Goal: Obtain resource: Download file/media

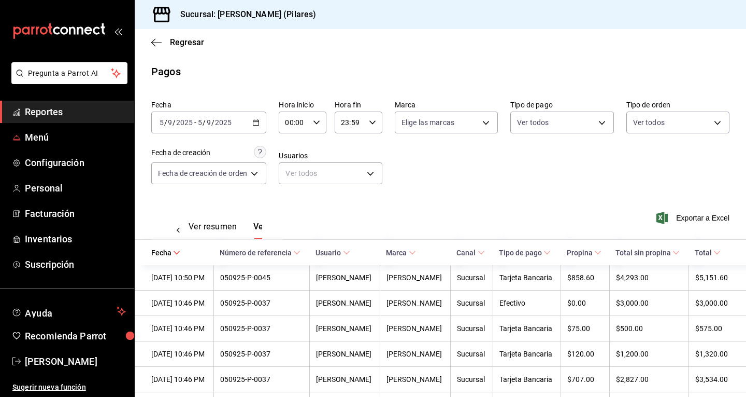
scroll to position [0, 31]
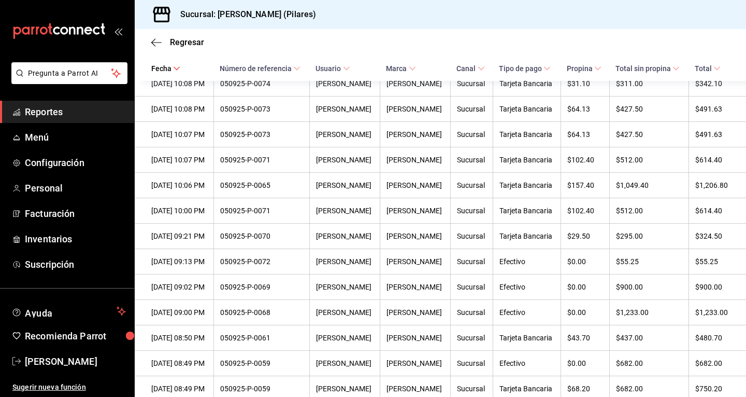
click at [59, 112] on span "Reportes" at bounding box center [75, 112] width 101 height 14
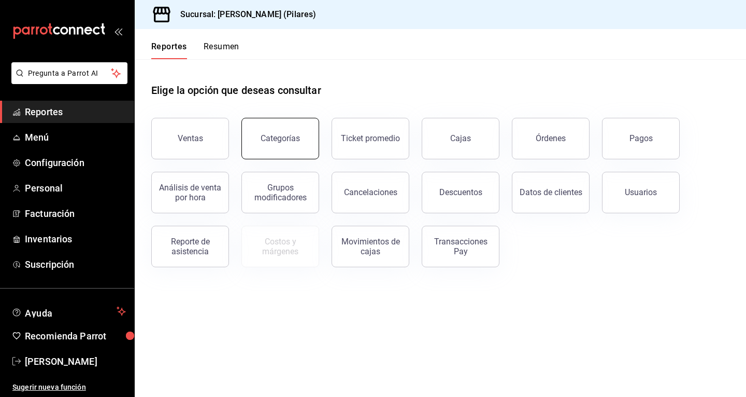
click at [293, 140] on div "Categorías" at bounding box center [280, 138] width 39 height 10
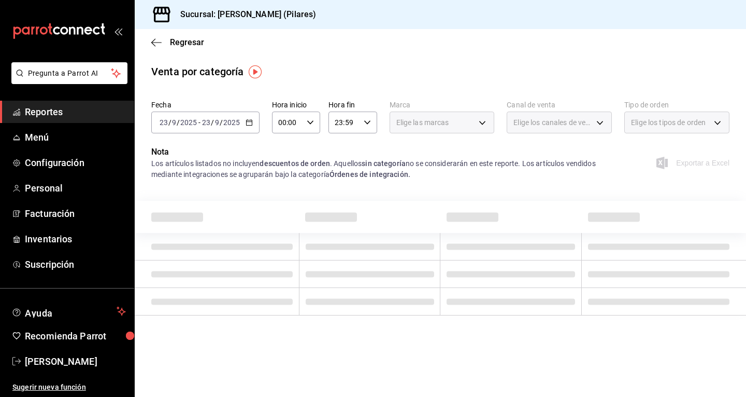
click at [242, 128] on div "[DATE] [DATE] - [DATE] [DATE]" at bounding box center [205, 122] width 108 height 22
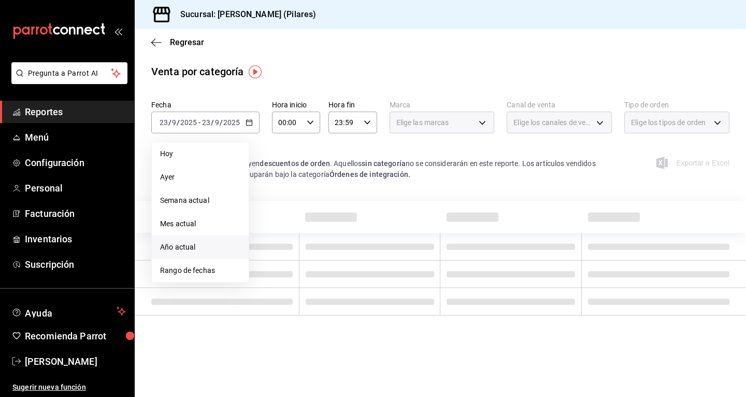
click at [200, 247] on span "Año actual" at bounding box center [200, 247] width 80 height 11
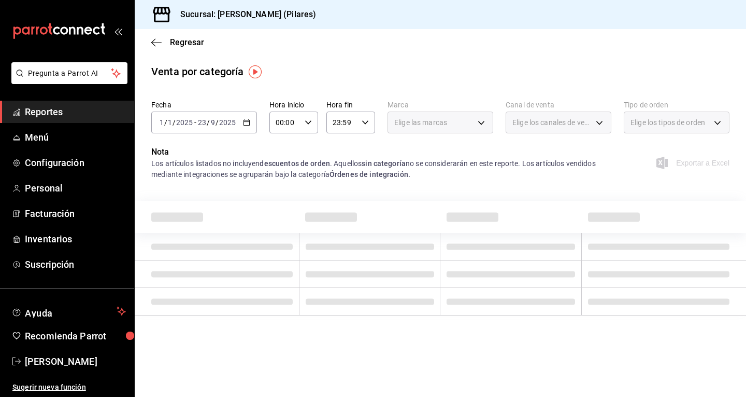
click at [460, 122] on div "Elige las marcas" at bounding box center [441, 122] width 106 height 22
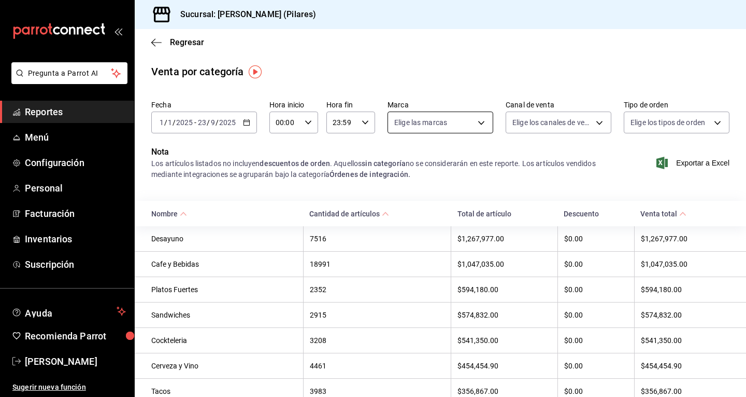
click at [451, 129] on body "Pregunta a Parrot AI Reportes Menú Configuración Personal Facturación Inventari…" at bounding box center [373, 198] width 746 height 397
click at [506, 68] on div at bounding box center [373, 198] width 746 height 397
click at [558, 124] on body "Pregunta a Parrot AI Reportes Menú Configuración Personal Facturación Inventari…" at bounding box center [373, 198] width 746 height 397
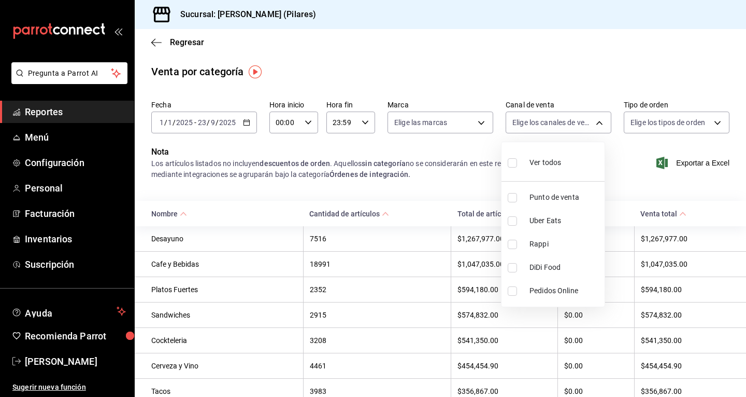
click at [595, 83] on div at bounding box center [373, 198] width 746 height 397
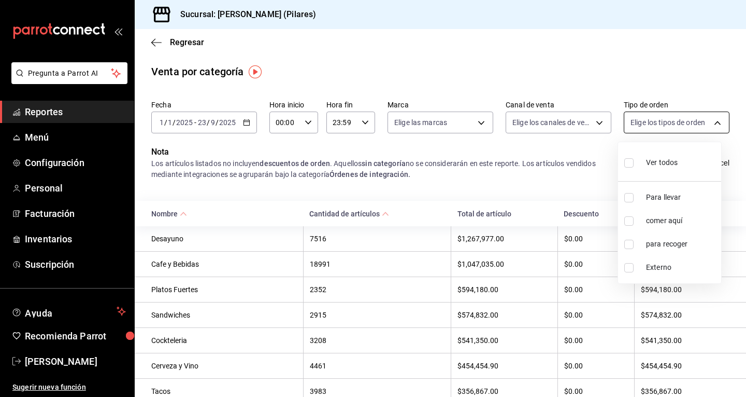
click at [638, 119] on body "Pregunta a Parrot AI Reportes Menú Configuración Personal Facturación Inventari…" at bounding box center [373, 198] width 746 height 397
click at [593, 59] on div at bounding box center [373, 198] width 746 height 397
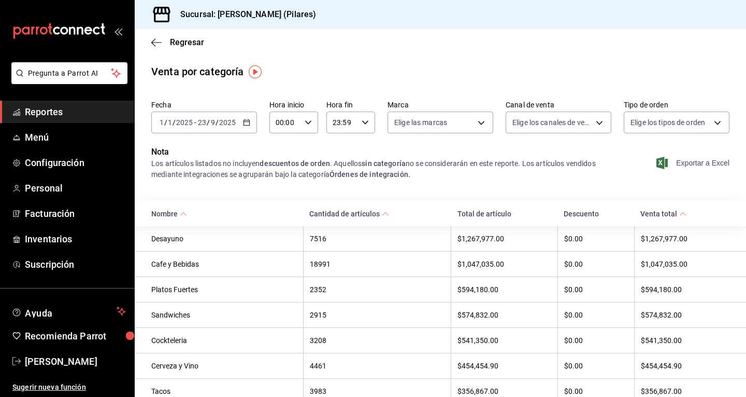
click at [716, 162] on span "Exportar a Excel" at bounding box center [694, 163] width 71 height 12
click at [686, 165] on span "Exportando a excel..." at bounding box center [688, 162] width 84 height 9
